Goal: Transaction & Acquisition: Purchase product/service

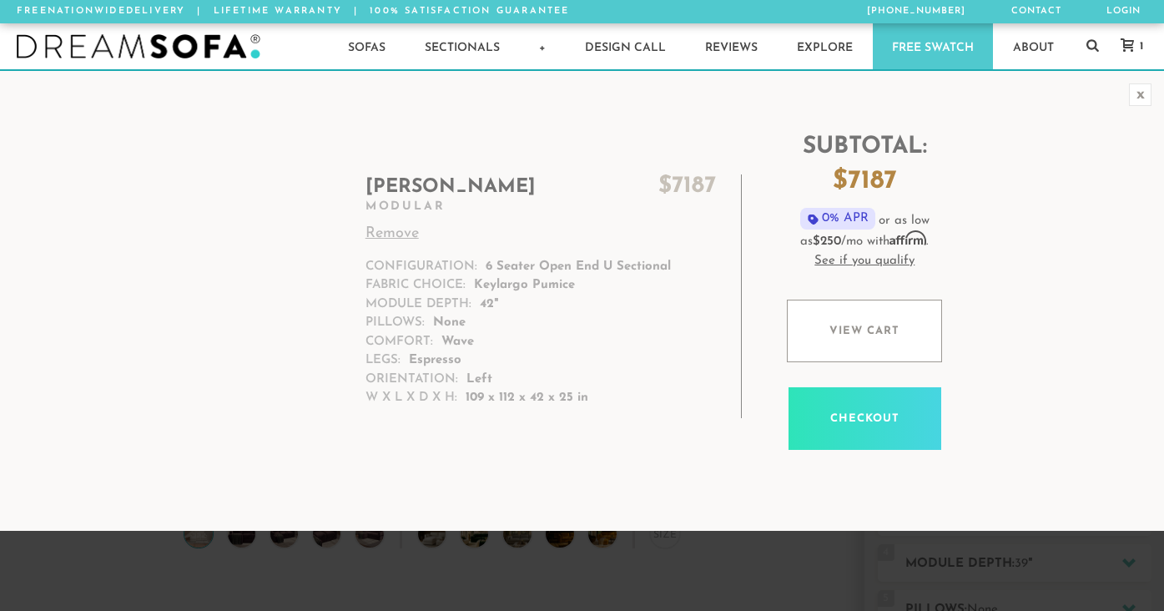
scroll to position [18224, 1164]
click at [406, 179] on h2 "[PERSON_NAME] $ 7187" at bounding box center [541, 187] width 351 height 26
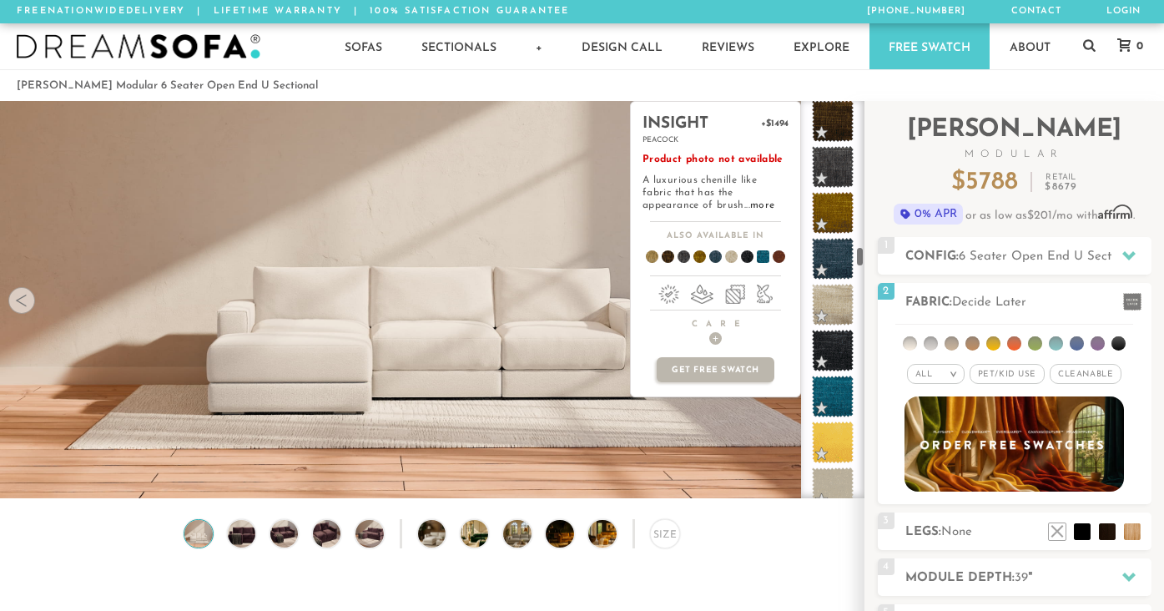
scroll to position [3992, 0]
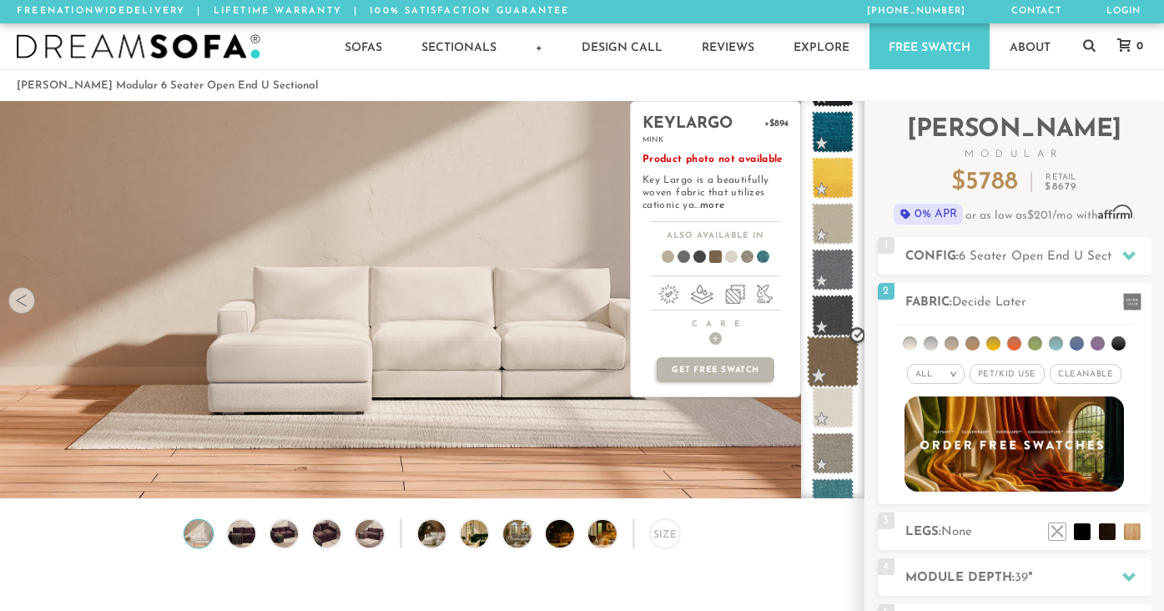
click at [825, 376] on span at bounding box center [833, 362] width 53 height 53
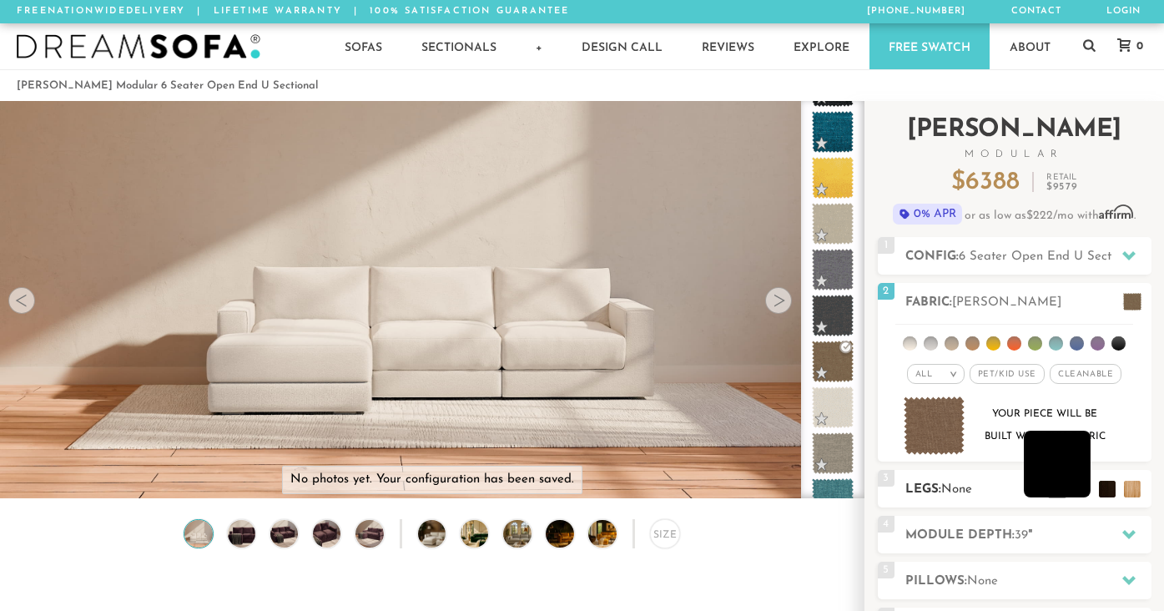
click at [1078, 489] on li at bounding box center [1057, 464] width 67 height 67
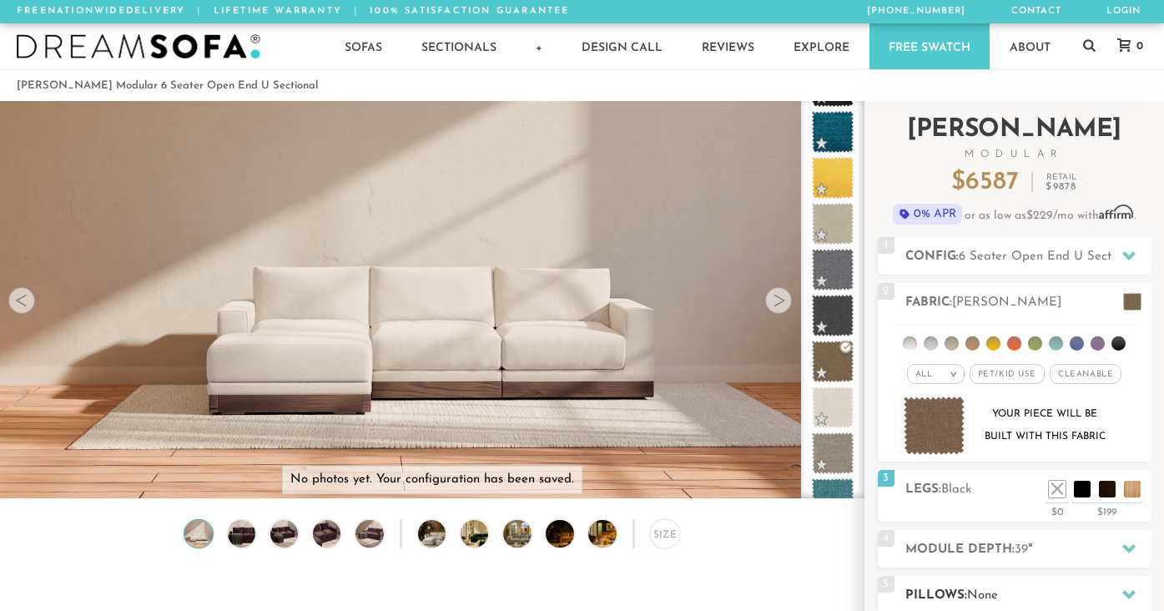
scroll to position [112, 0]
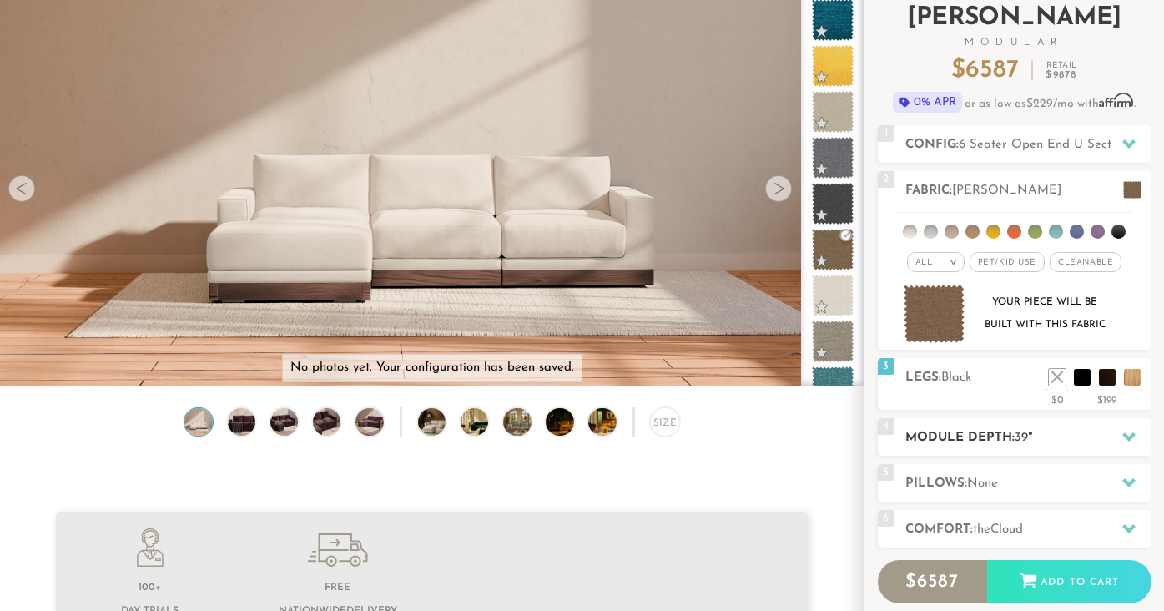
click at [984, 433] on h2 "Module Depth: 39 "" at bounding box center [1029, 437] width 246 height 19
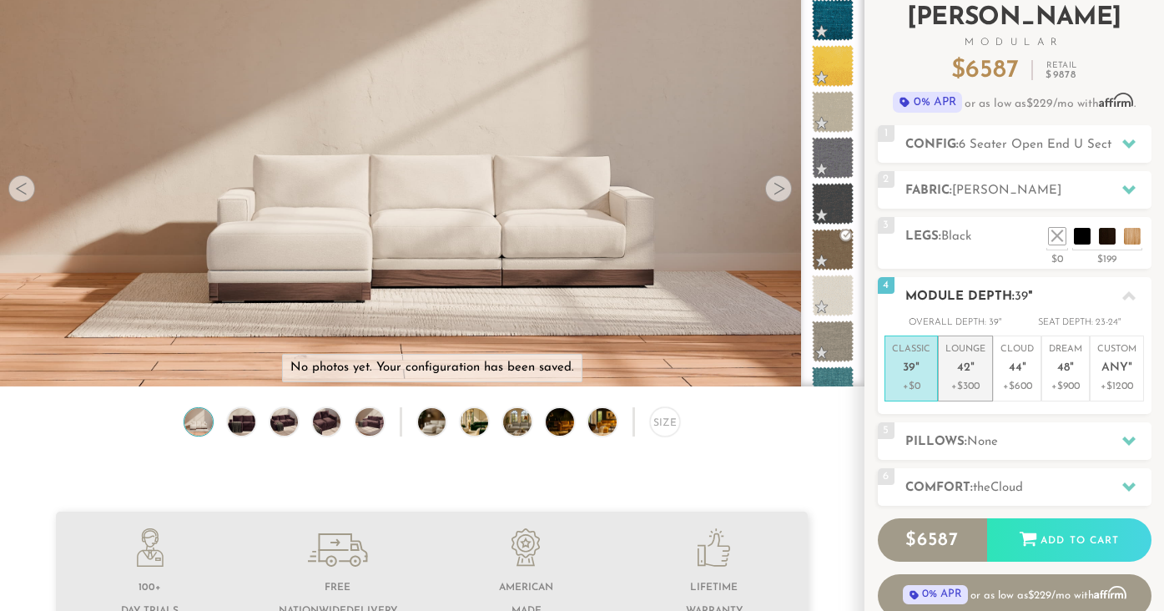
click at [971, 370] on em """ at bounding box center [973, 368] width 4 height 14
click at [960, 484] on h2 "Comfort: the Cloud" at bounding box center [1029, 487] width 246 height 19
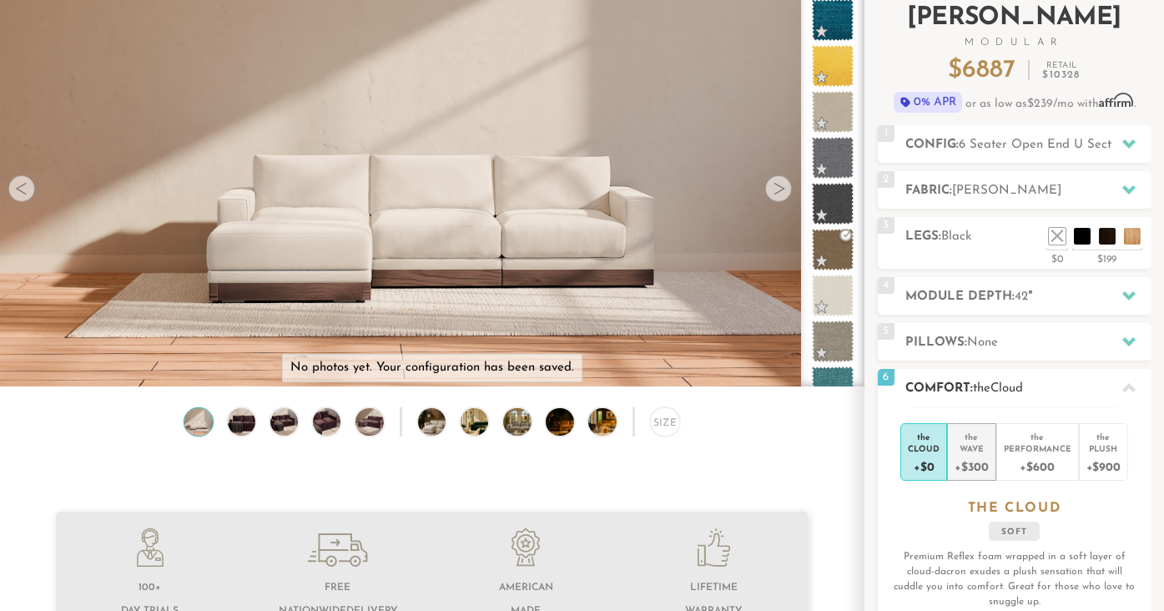
click at [972, 459] on div "+$300" at bounding box center [971, 466] width 33 height 24
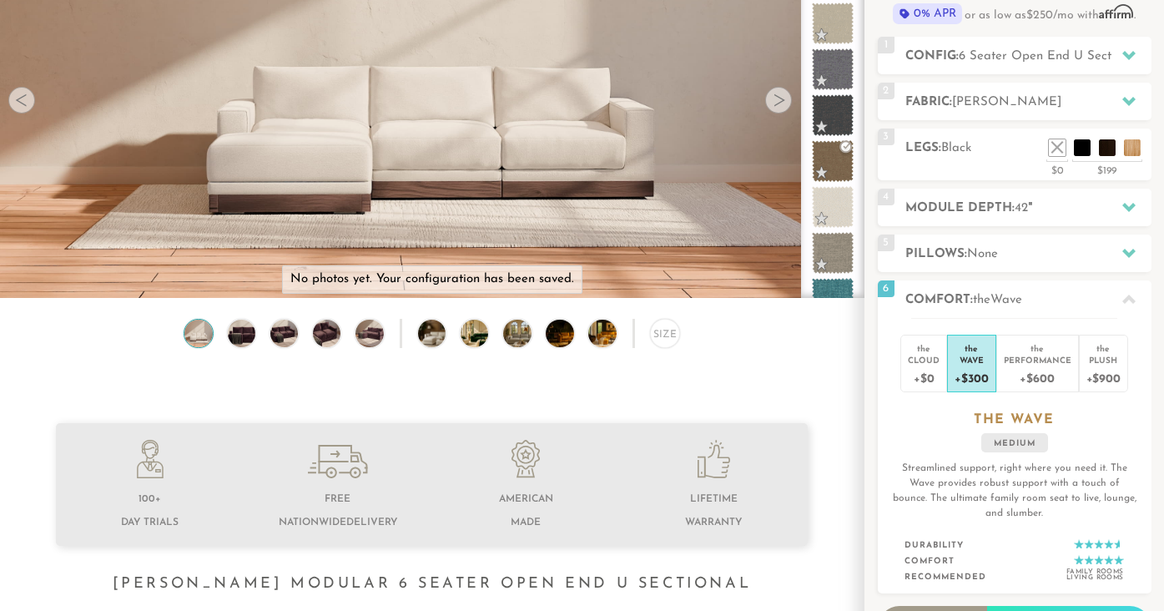
scroll to position [146, 0]
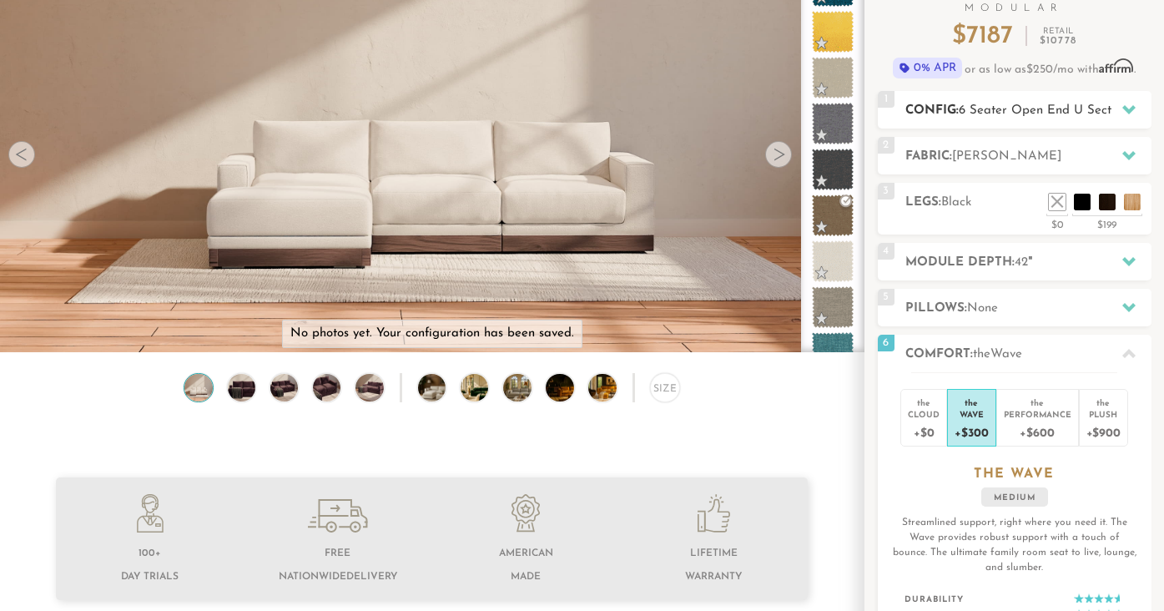
click at [992, 109] on span "6 Seater Open End U Sectional" at bounding box center [1049, 110] width 180 height 13
